Goal: Ask a question: Seek information or help from site administrators or community

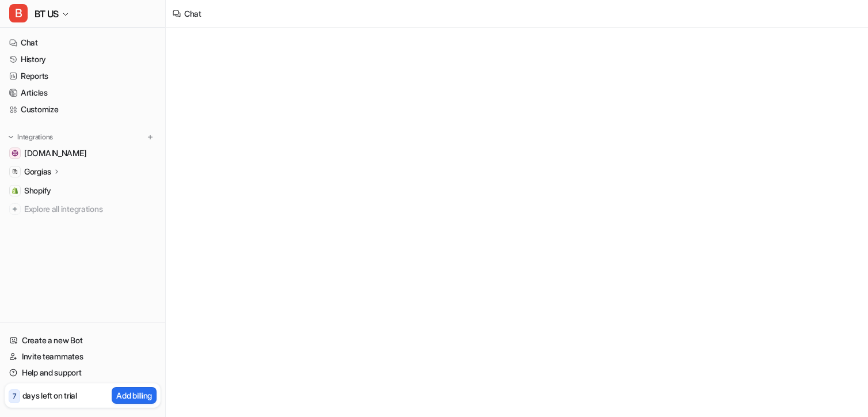
click at [46, 7] on span "BT US" at bounding box center [47, 14] width 24 height 16
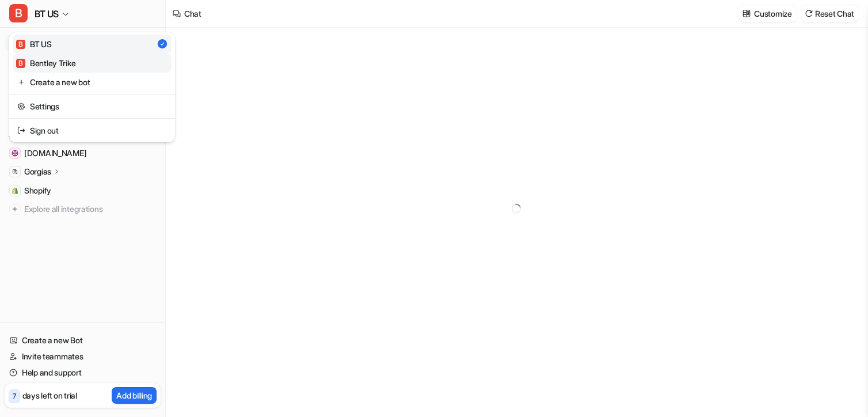
type textarea "**********"
click at [84, 268] on div "B BT US B BT US B Bentley Trike Create a new bot Settings Sign out Chat History…" at bounding box center [83, 208] width 166 height 417
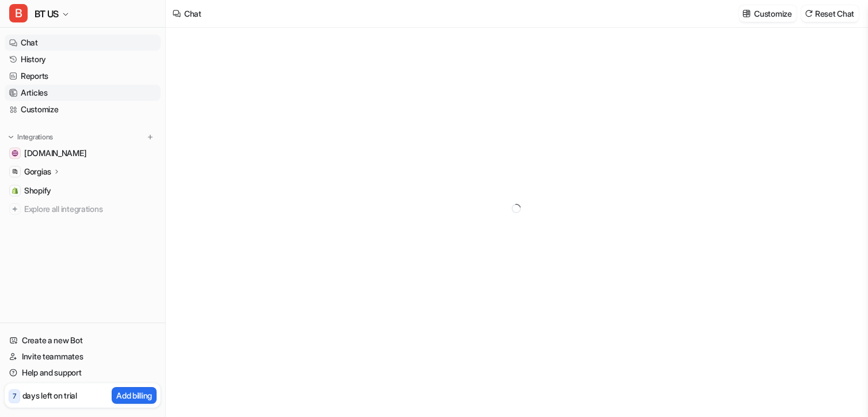
click at [45, 88] on link "Articles" at bounding box center [83, 93] width 156 height 16
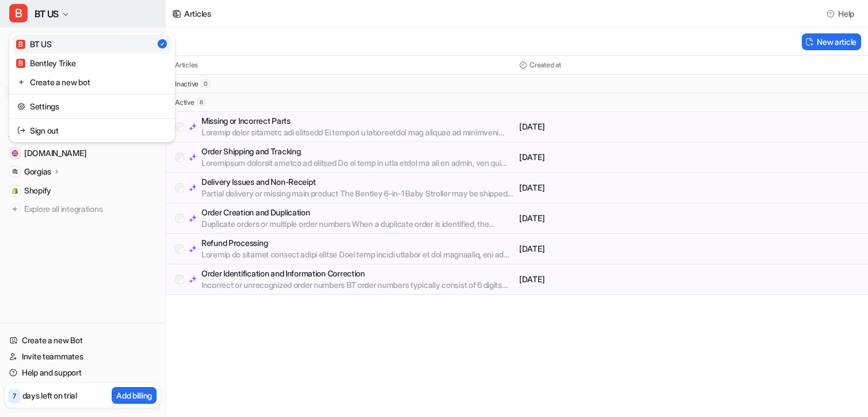
click at [47, 21] on span "BT US" at bounding box center [47, 14] width 24 height 16
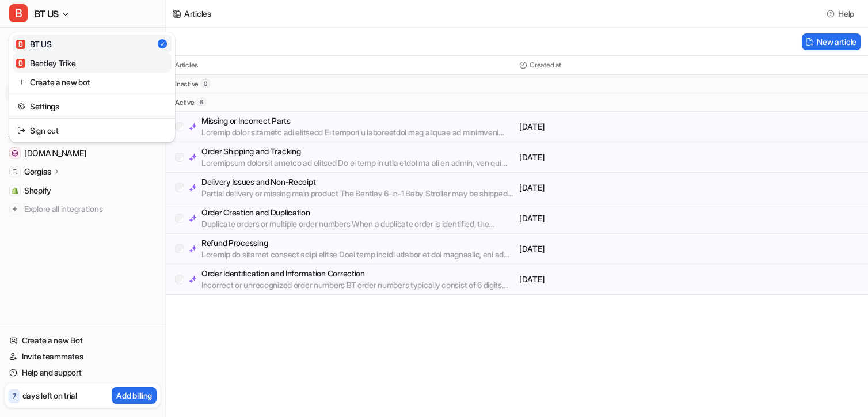
click at [47, 64] on div "B Bentley Trike" at bounding box center [45, 63] width 59 height 12
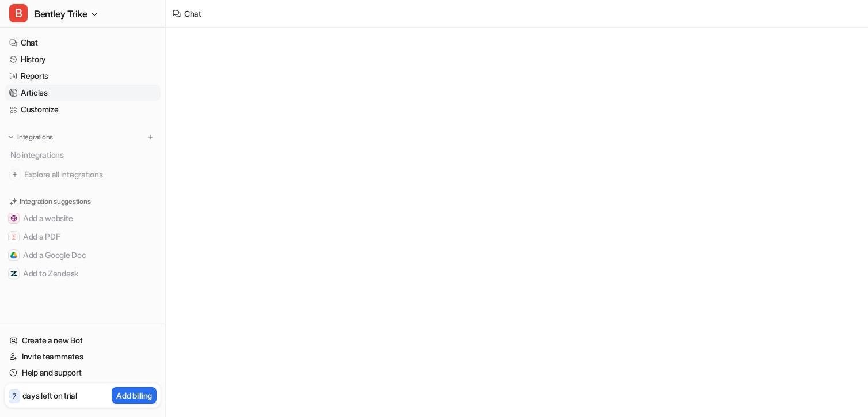
click at [46, 94] on link "Articles" at bounding box center [83, 93] width 156 height 16
click at [86, 19] on span "Bentley Trike" at bounding box center [61, 14] width 53 height 16
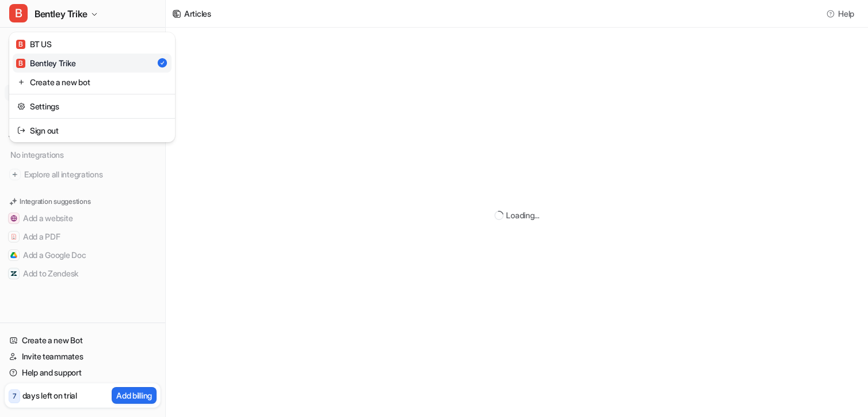
click at [209, 69] on div "B Bentley Trike B BT US B Bentley Trike Create a new bot Settings Sign out Chat…" at bounding box center [434, 208] width 868 height 417
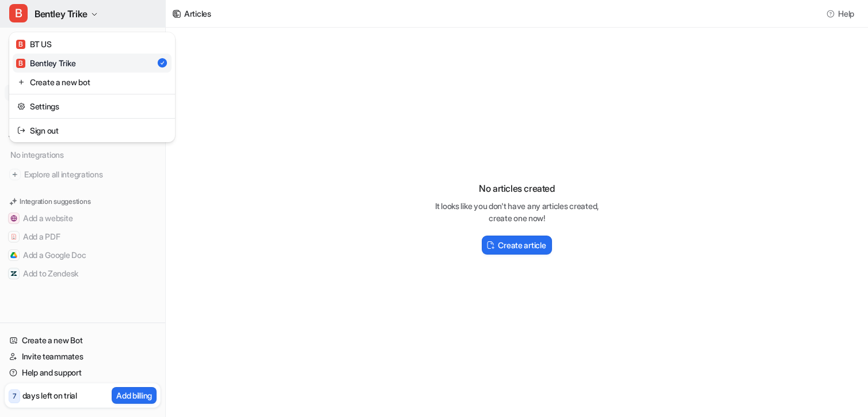
click at [105, 24] on button "B Bentley Trike" at bounding box center [82, 14] width 165 height 28
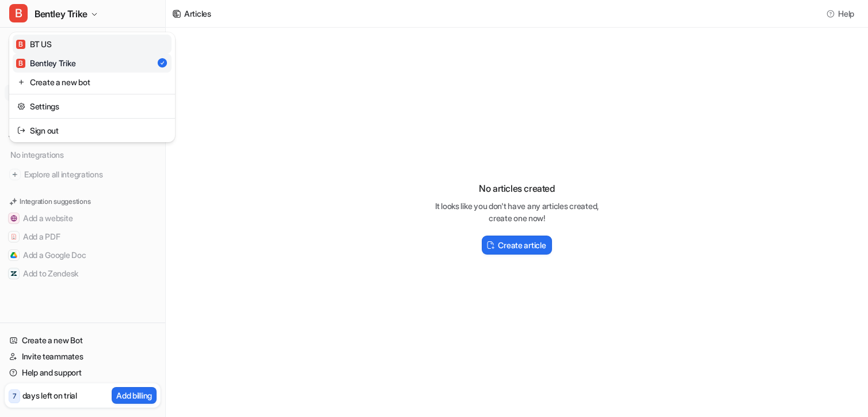
click at [96, 36] on link "B BT US" at bounding box center [92, 44] width 159 height 19
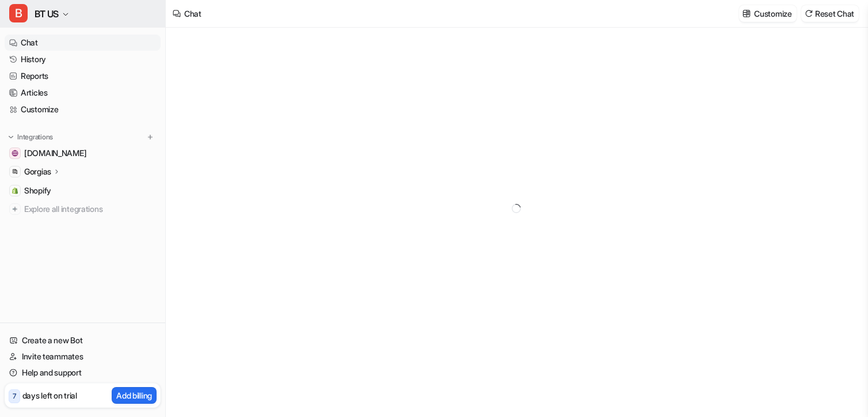
click at [90, 17] on button "B BT US" at bounding box center [82, 14] width 165 height 28
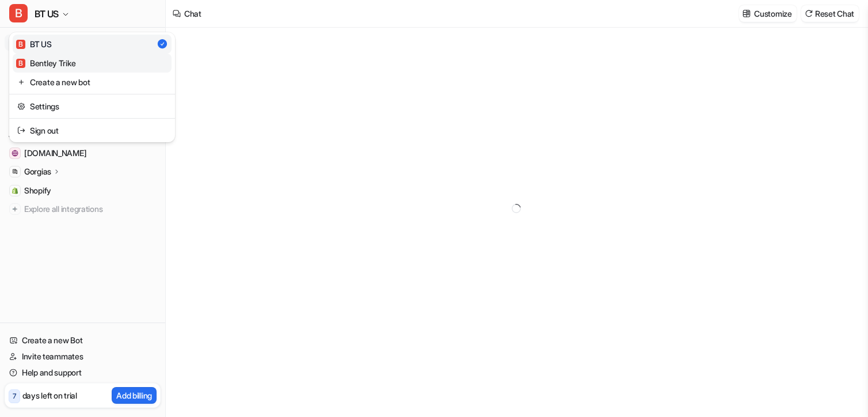
click at [69, 58] on div "B Bentley Trike" at bounding box center [45, 63] width 59 height 12
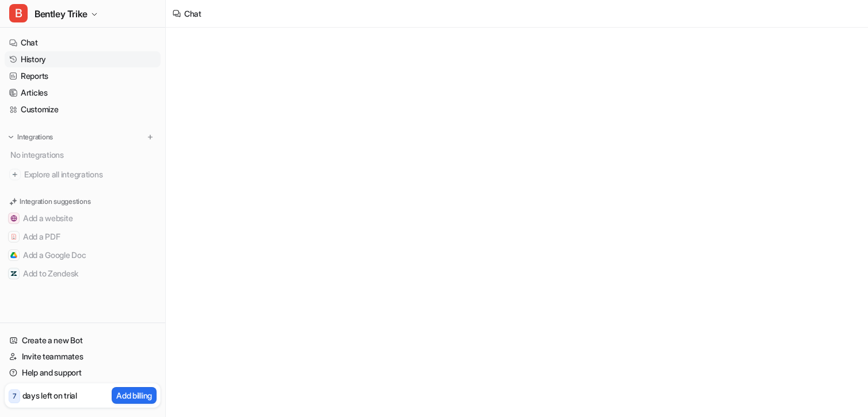
click at [36, 64] on link "History" at bounding box center [83, 59] width 156 height 16
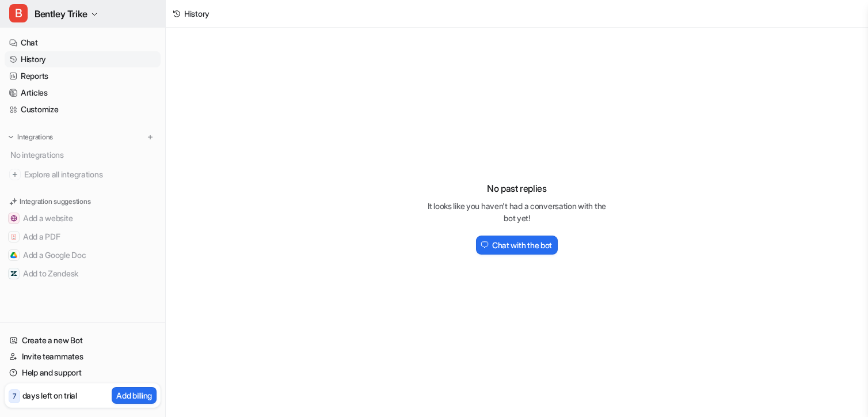
click at [58, 22] on button "B Bentley Trike" at bounding box center [82, 14] width 165 height 28
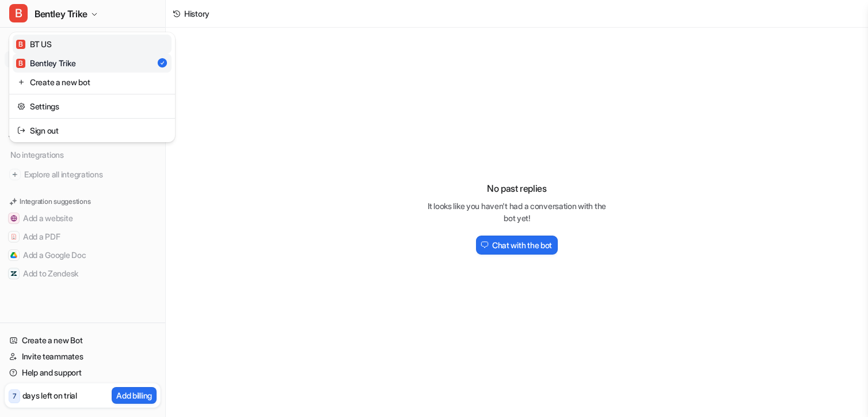
click at [58, 41] on link "B BT US" at bounding box center [92, 44] width 159 height 19
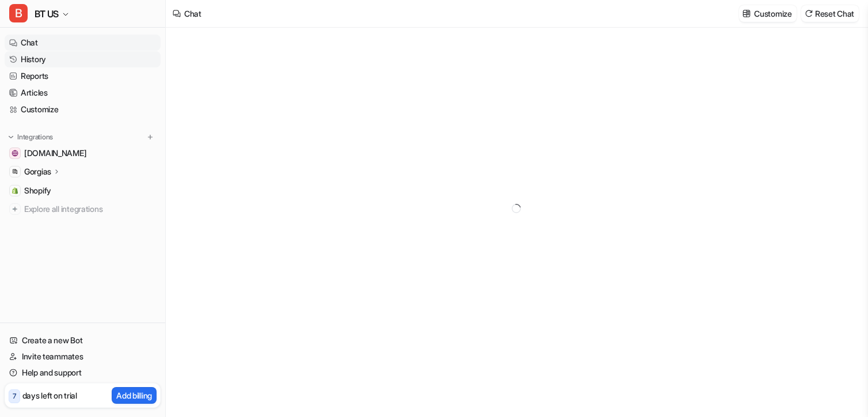
click at [55, 60] on link "History" at bounding box center [83, 59] width 156 height 16
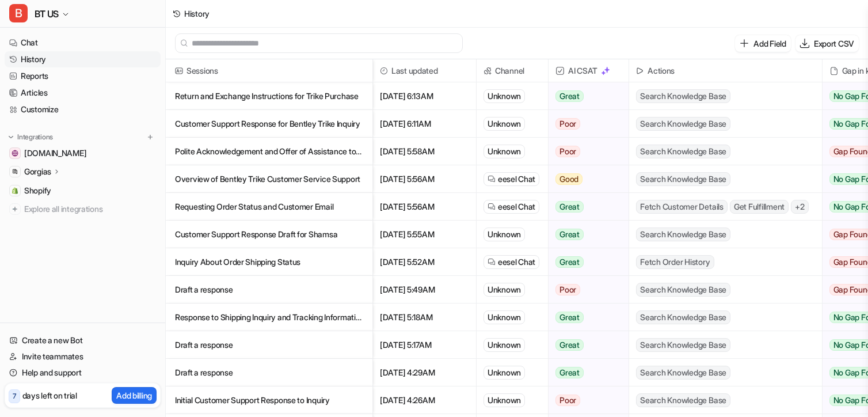
click at [269, 287] on p "Draft a response" at bounding box center [269, 290] width 188 height 28
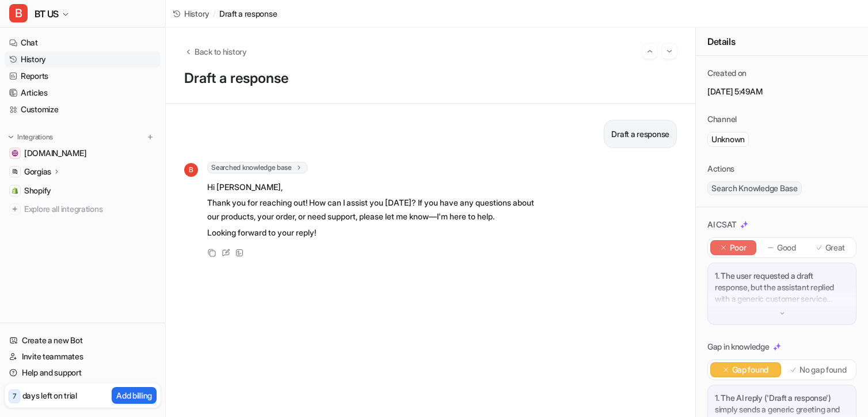
click at [426, 207] on p "Thank you for reaching out! How can I assist you today? If you have any questio…" at bounding box center [375, 210] width 337 height 28
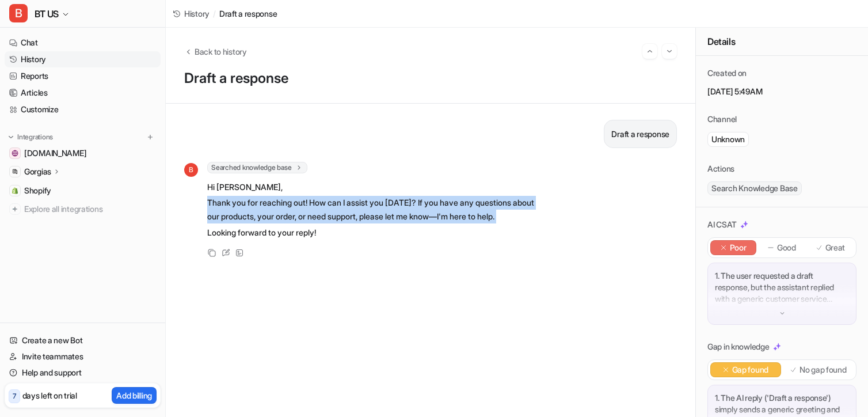
click at [426, 207] on p "Thank you for reaching out! How can I assist you today? If you have any questio…" at bounding box center [375, 210] width 337 height 28
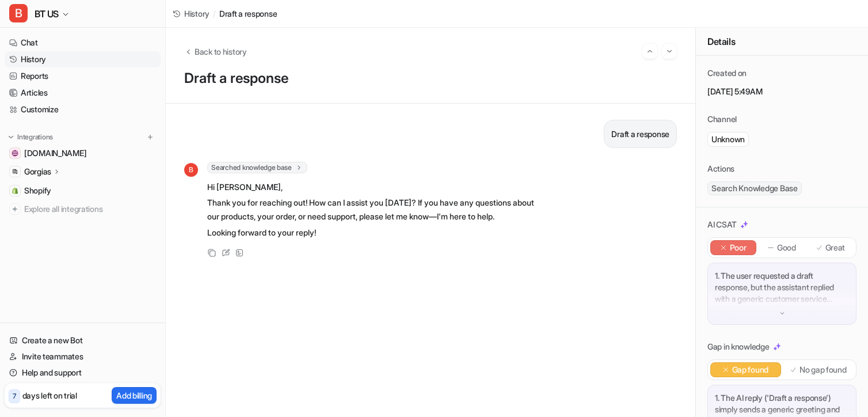
click at [428, 216] on p "Thank you for reaching out! How can I assist you today? If you have any questio…" at bounding box center [375, 210] width 337 height 28
click at [769, 306] on div "1. The user requested a draft response, but the assistant replied with a generi…" at bounding box center [782, 294] width 149 height 62
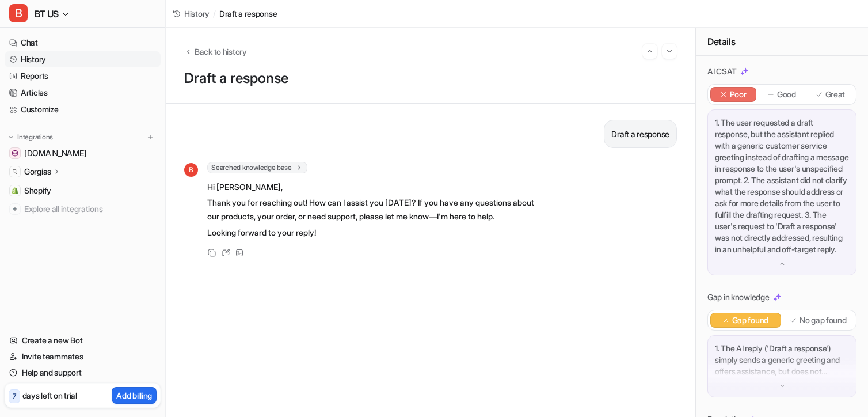
click at [782, 268] on img at bounding box center [782, 264] width 8 height 8
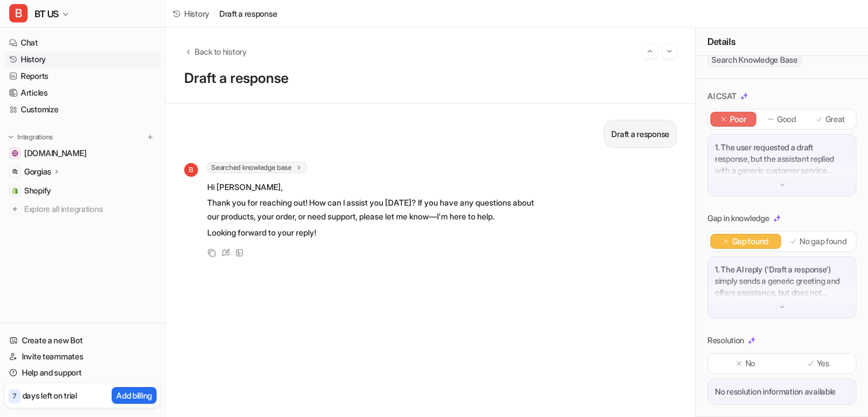
click at [776, 300] on div "1. The AI reply ('Draft a response') simply sends a generic greeting and offers…" at bounding box center [782, 287] width 149 height 62
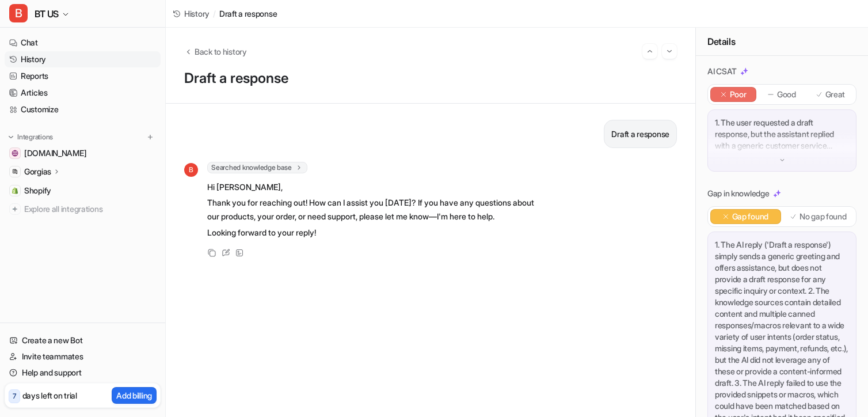
click at [776, 299] on p "1. The AI reply ('Draft a response') simply sends a generic greeting and offers…" at bounding box center [782, 371] width 134 height 265
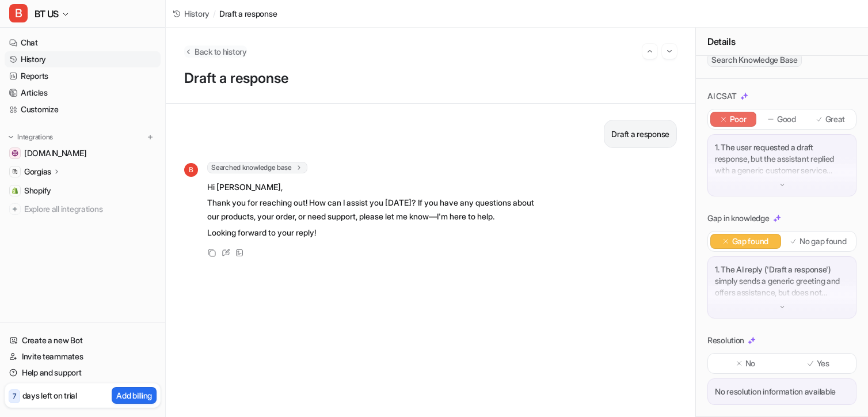
click at [193, 50] on button "Back to history" at bounding box center [215, 51] width 63 height 12
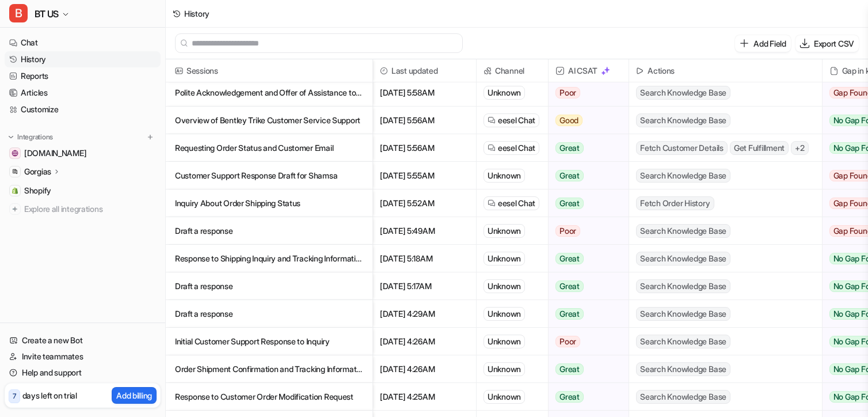
scroll to position [66, 0]
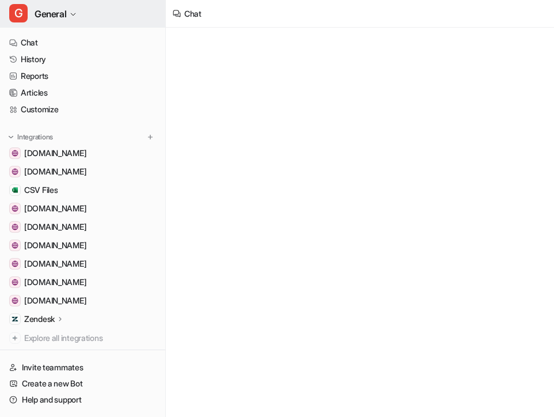
click at [80, 17] on button "G General" at bounding box center [82, 14] width 165 height 28
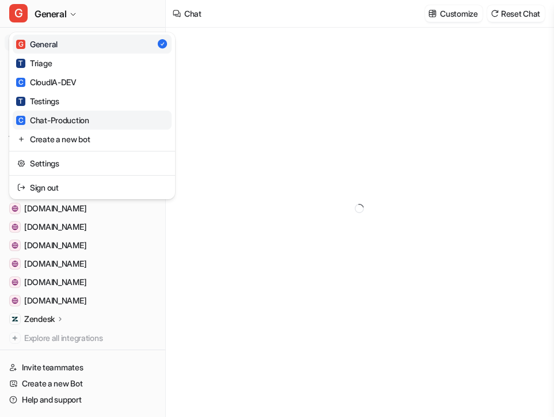
click at [71, 115] on div "C Chat-Production" at bounding box center [52, 120] width 73 height 12
type textarea "**********"
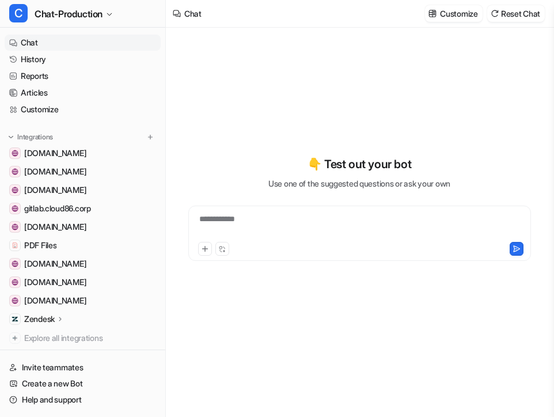
type textarea "**********"
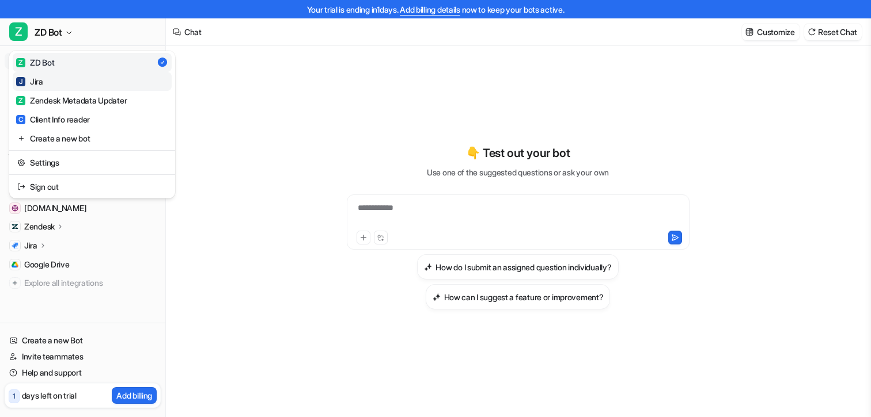
click at [50, 78] on link "[PERSON_NAME]" at bounding box center [92, 81] width 159 height 19
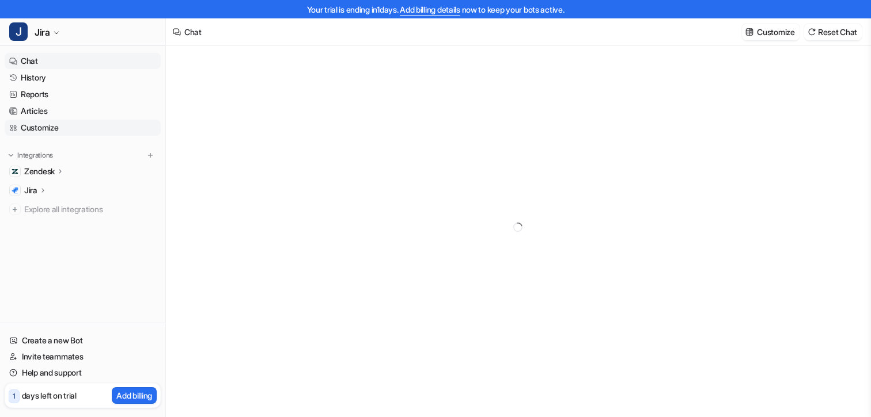
type textarea "**********"
click at [57, 127] on link "Customize" at bounding box center [83, 128] width 156 height 16
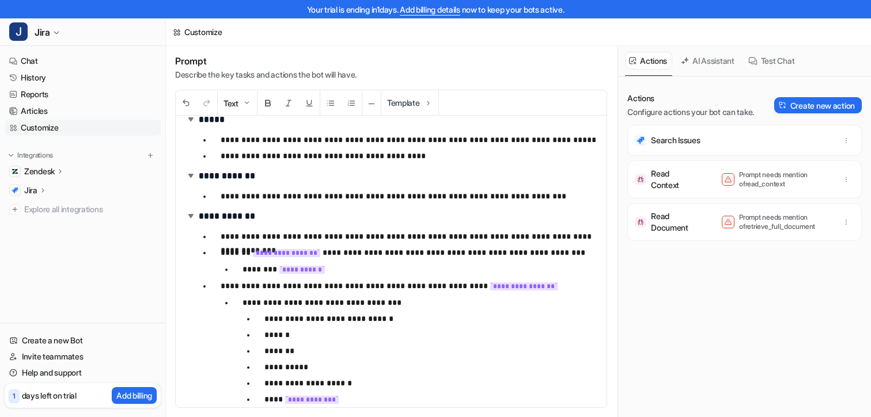
scroll to position [10, 0]
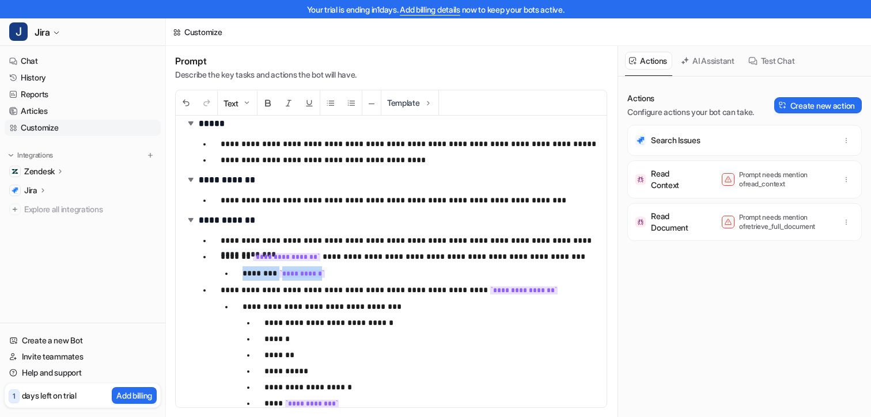
drag, startPoint x: 244, startPoint y: 272, endPoint x: 352, endPoint y: 272, distance: 108.8
click at [352, 272] on p "**********" at bounding box center [419, 274] width 355 height 14
click at [398, 187] on p "Prompt needs mention of read_context" at bounding box center [785, 179] width 92 height 18
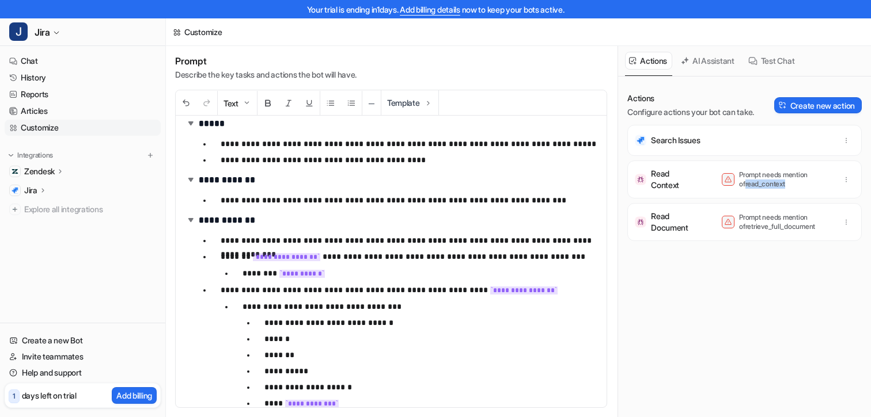
click at [398, 199] on div "Search Issues Read Context Prompt needs mention of read_context Read Document P…" at bounding box center [744, 183] width 234 height 116
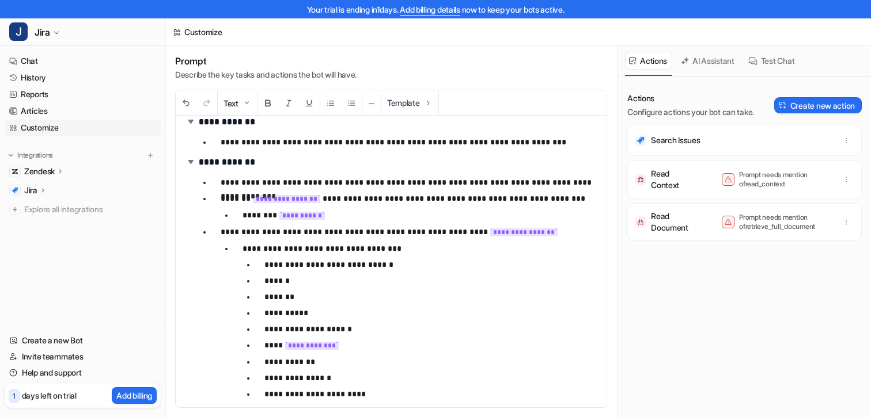
scroll to position [60, 0]
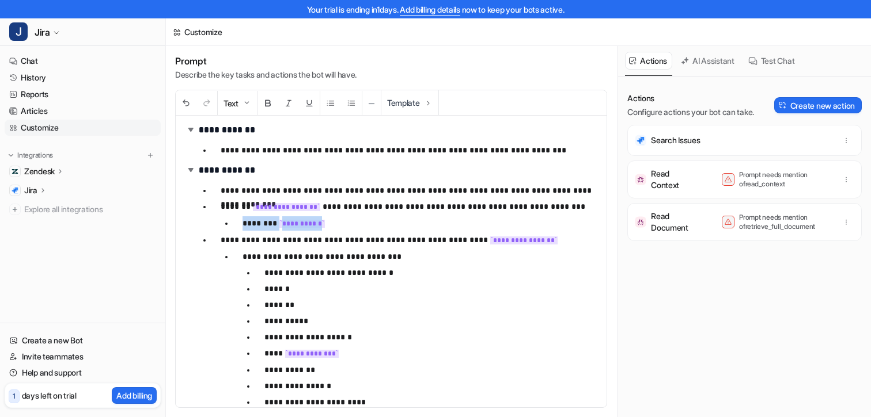
drag, startPoint x: 241, startPoint y: 226, endPoint x: 374, endPoint y: 226, distance: 133.6
click at [374, 226] on li "**********" at bounding box center [415, 223] width 364 height 14
click at [374, 226] on p "**********" at bounding box center [419, 223] width 355 height 14
drag, startPoint x: 352, startPoint y: 229, endPoint x: 215, endPoint y: 229, distance: 137.0
click at [215, 229] on li "**********" at bounding box center [404, 215] width 386 height 31
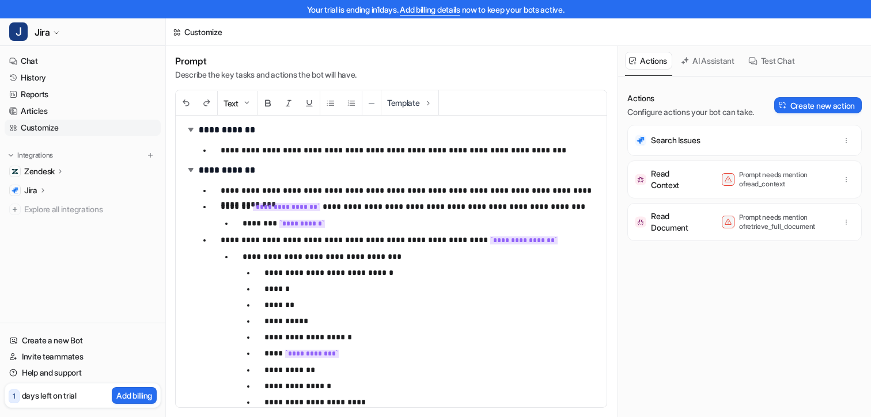
click at [339, 272] on p "**********" at bounding box center [430, 273] width 333 height 14
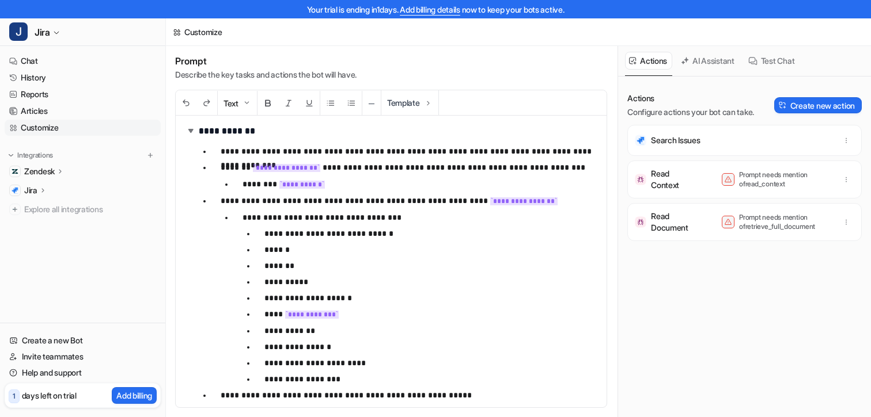
scroll to position [100, 0]
click at [40, 79] on link "History" at bounding box center [83, 78] width 156 height 16
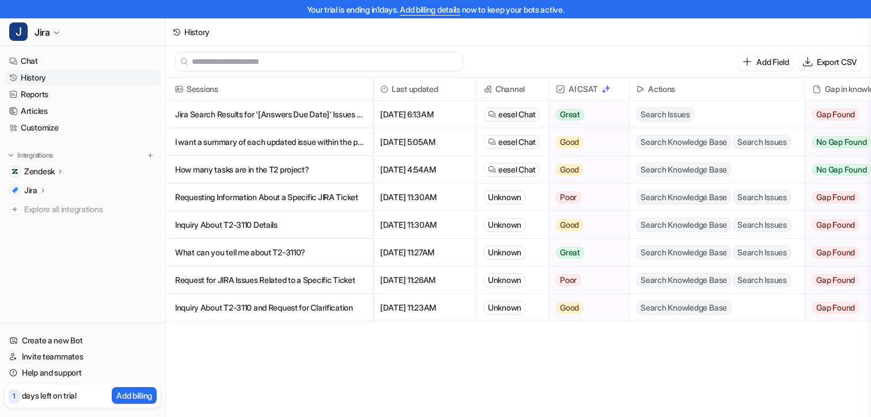
click at [260, 112] on p "Jira Search Results for '[Answers Due Date]' Issues in Project T2" at bounding box center [269, 115] width 188 height 28
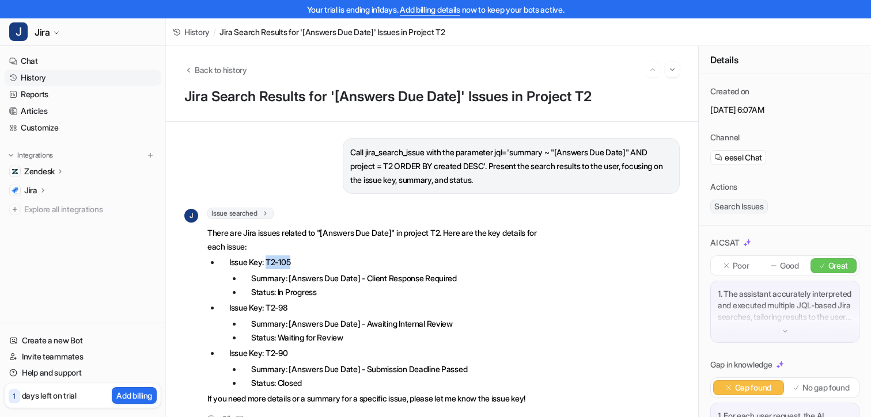
drag, startPoint x: 269, startPoint y: 263, endPoint x: 307, endPoint y: 263, distance: 38.6
click at [307, 263] on p "Issue Key: T2-105" at bounding box center [386, 263] width 315 height 14
copy p "T2-105"
drag, startPoint x: 564, startPoint y: 154, endPoint x: 639, endPoint y: 154, distance: 74.8
click at [398, 154] on p "Call jira_search_issue with the parameter jql='summary ~ "[Answers Due Date]" A…" at bounding box center [511, 166] width 322 height 41
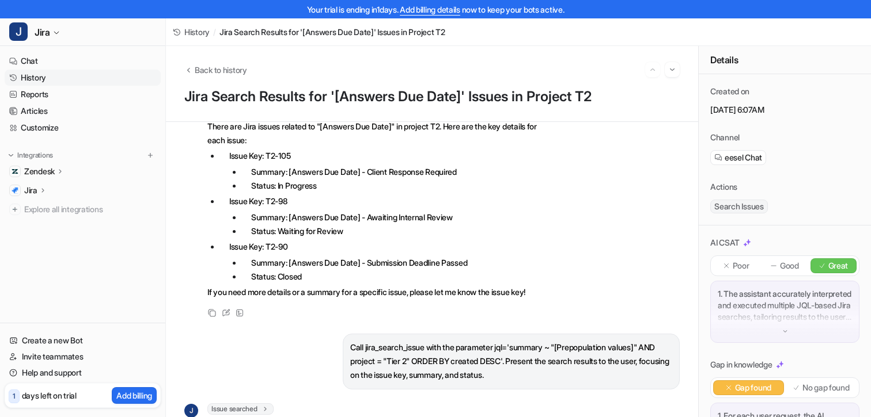
scroll to position [109, 0]
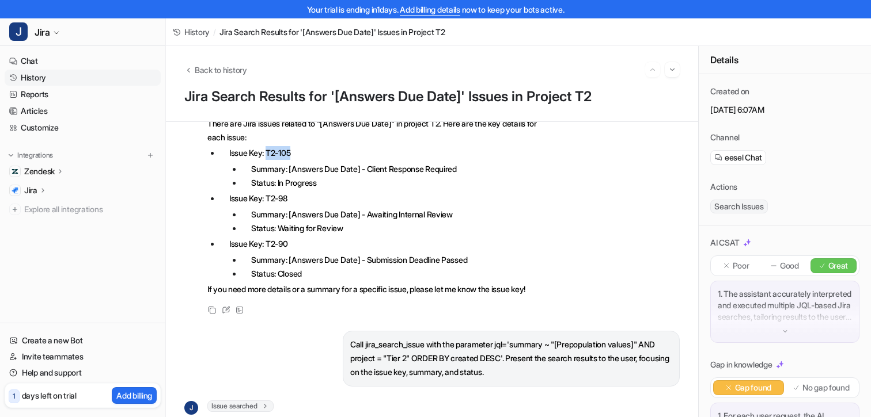
drag, startPoint x: 269, startPoint y: 153, endPoint x: 301, endPoint y: 154, distance: 32.3
click at [301, 154] on p "Issue Key: T2-105" at bounding box center [386, 153] width 315 height 14
copy p "T2-105"
click at [301, 154] on p "Issue Key: T2-105" at bounding box center [386, 153] width 315 height 14
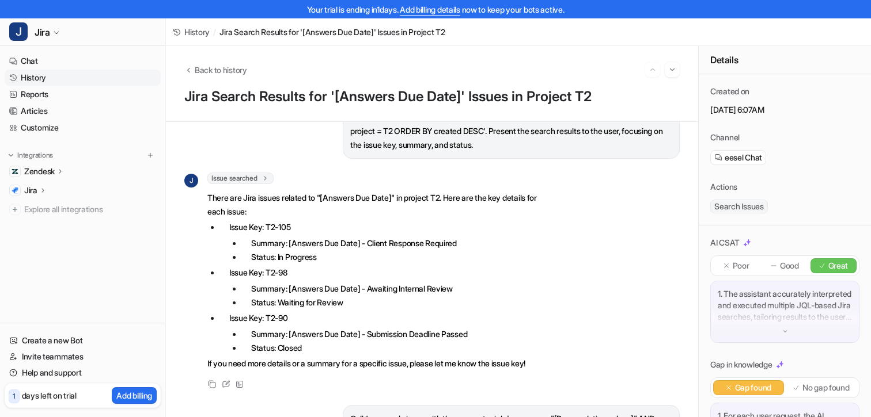
scroll to position [0, 0]
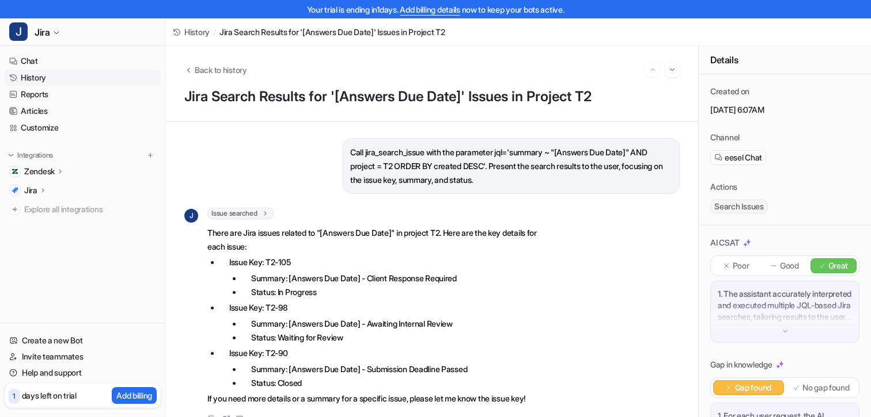
click at [60, 81] on link "History" at bounding box center [83, 78] width 156 height 16
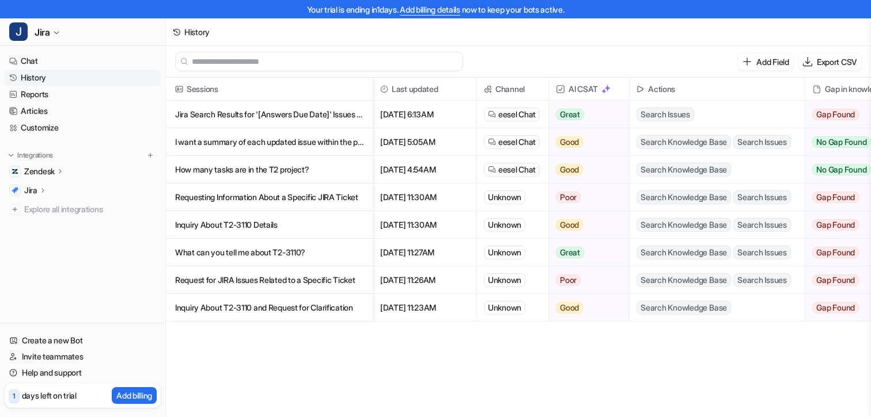
click at [288, 259] on p "What can you tell me about T2-3110?" at bounding box center [269, 253] width 188 height 28
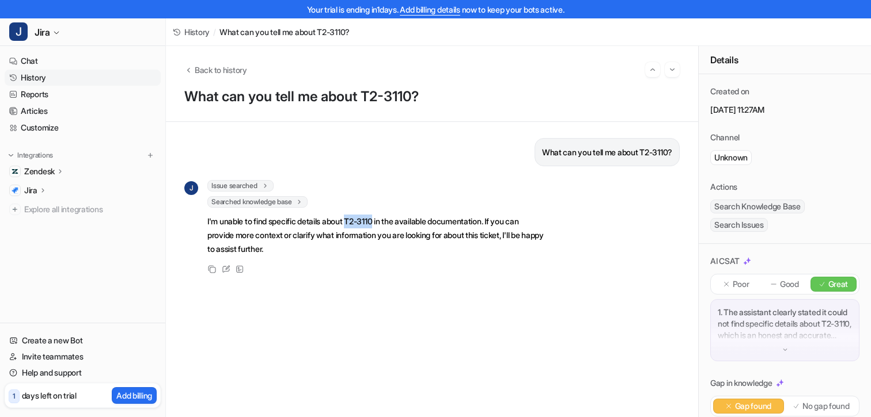
drag, startPoint x: 354, startPoint y: 222, endPoint x: 383, endPoint y: 221, distance: 28.8
click at [383, 221] on p "I'm unable to find specific details about T2-3110 in the available documentatio…" at bounding box center [375, 235] width 337 height 41
copy p "T2-3110"
click at [374, 239] on p "I'm unable to find specific details about T2-3110 in the available documentatio…" at bounding box center [375, 235] width 337 height 41
click at [249, 188] on span "Issue searched" at bounding box center [240, 186] width 66 height 12
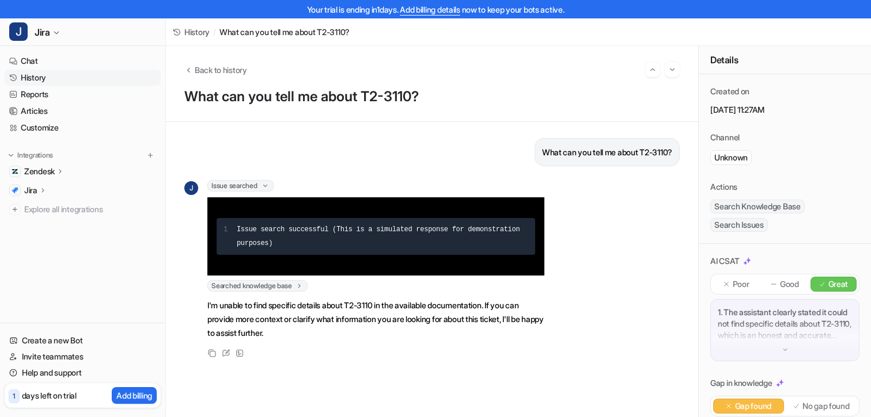
click at [257, 188] on span "Issue searched" at bounding box center [240, 186] width 66 height 12
